Goal: Check status: Check status

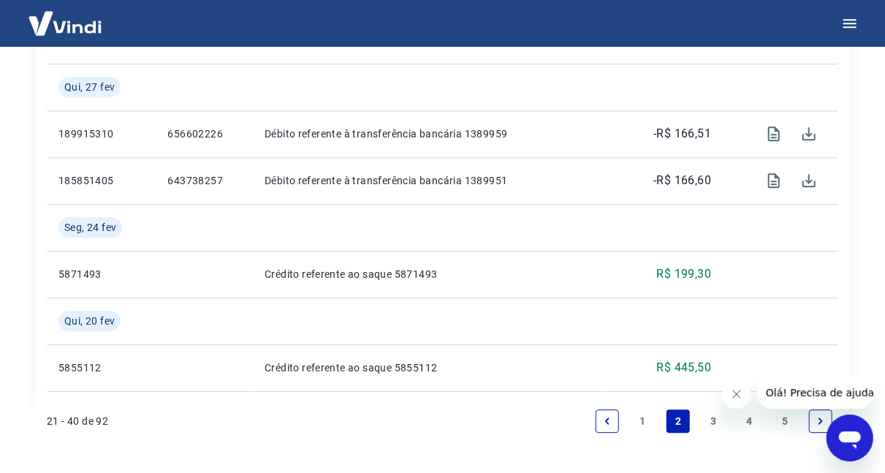
scroll to position [1732, 0]
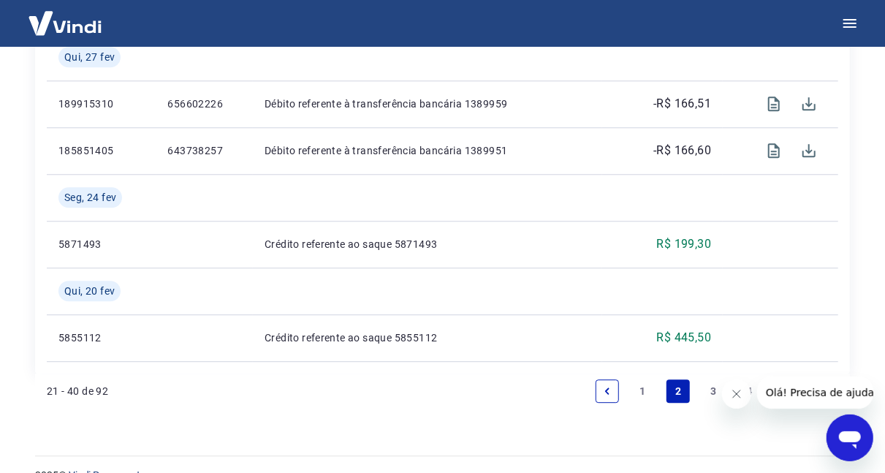
click at [641, 379] on link "1" at bounding box center [643, 390] width 23 height 23
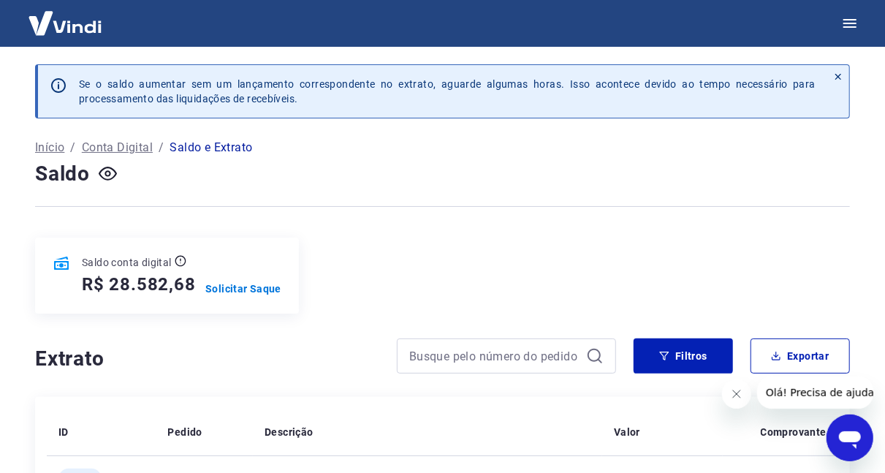
click at [138, 150] on p "Conta Digital" at bounding box center [117, 148] width 71 height 18
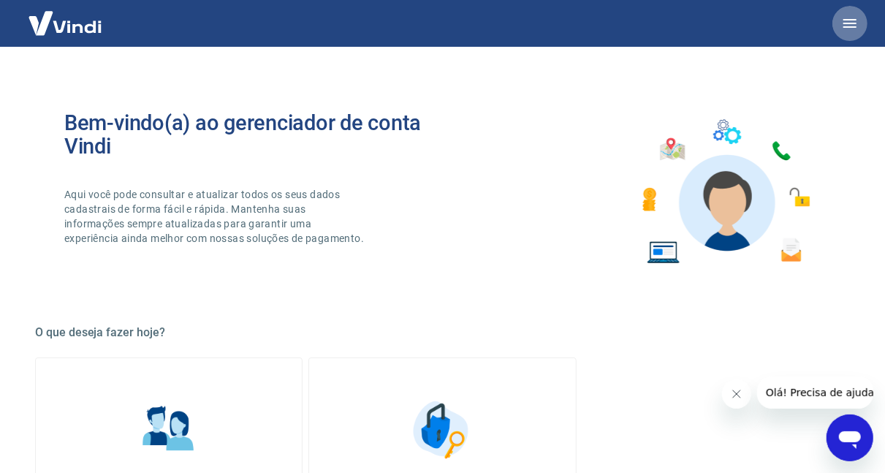
click at [852, 24] on icon "button" at bounding box center [850, 24] width 18 height 18
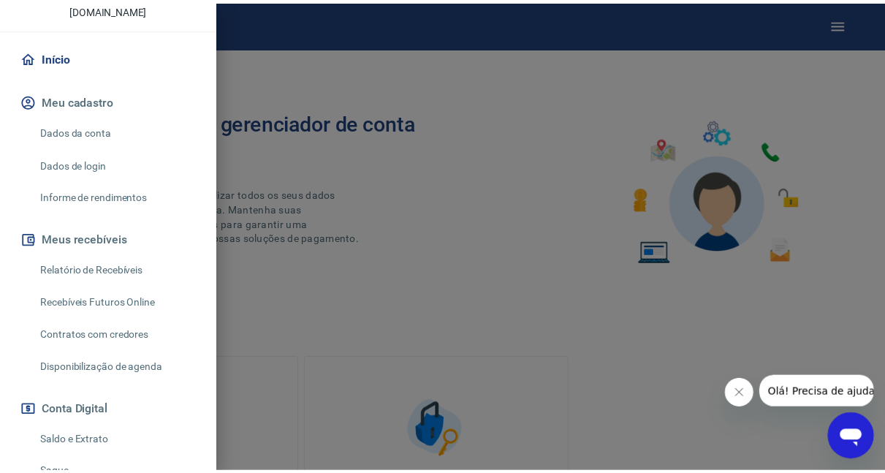
scroll to position [114, 0]
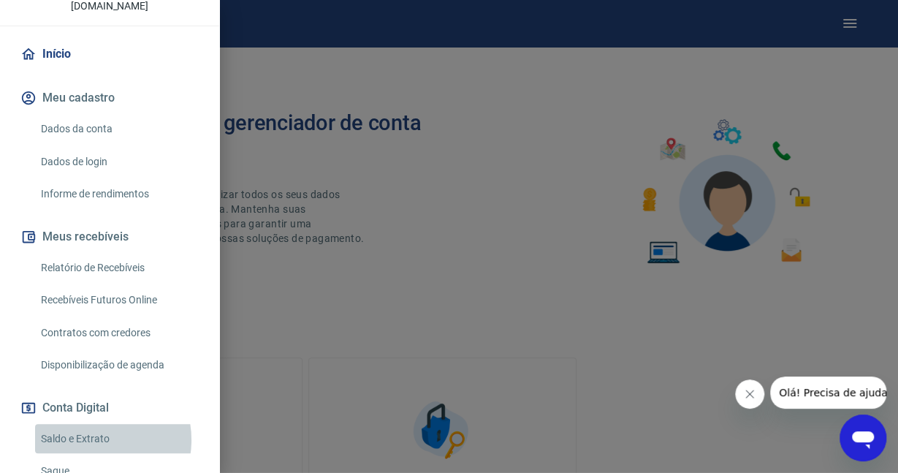
click at [90, 424] on link "Saldo e Extrato" at bounding box center [118, 439] width 167 height 30
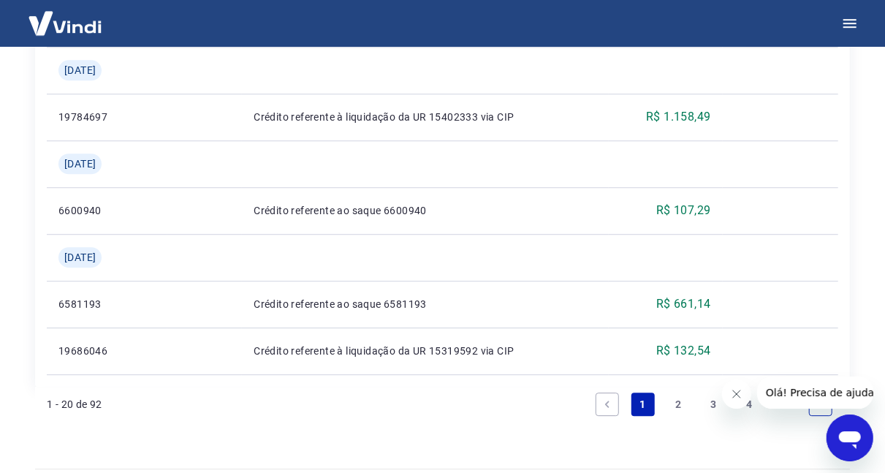
scroll to position [1825, 0]
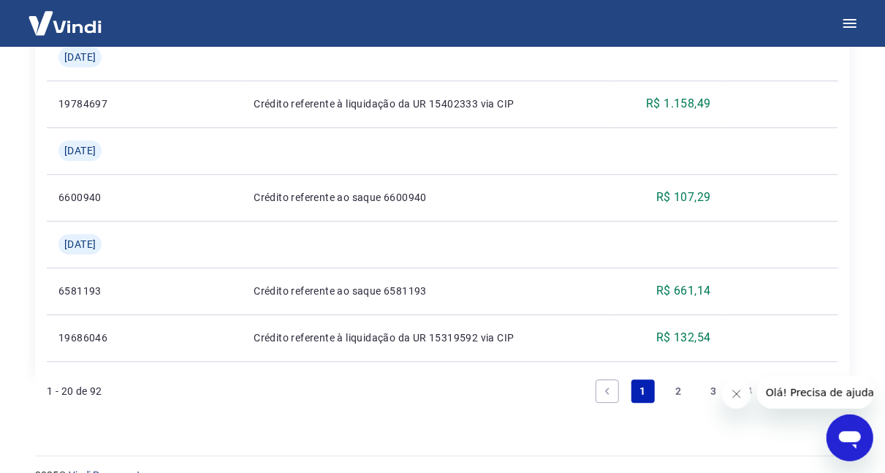
click at [669, 379] on link "2" at bounding box center [678, 390] width 23 height 23
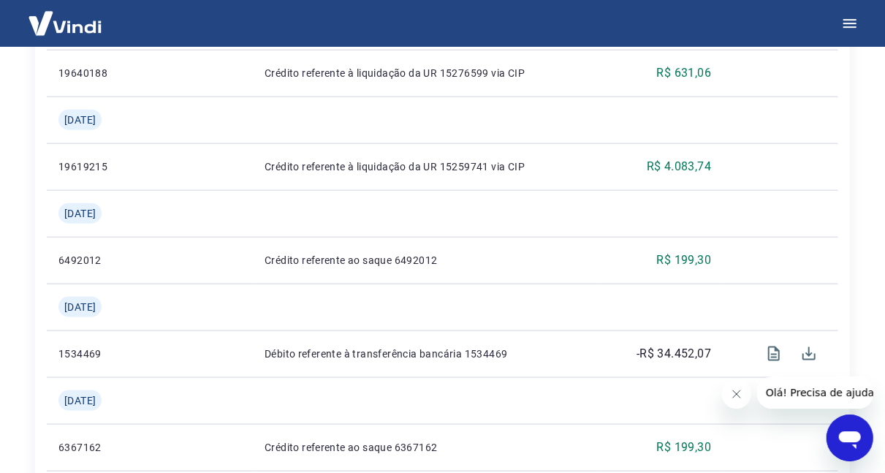
scroll to position [734, 0]
